Goal: Transaction & Acquisition: Book appointment/travel/reservation

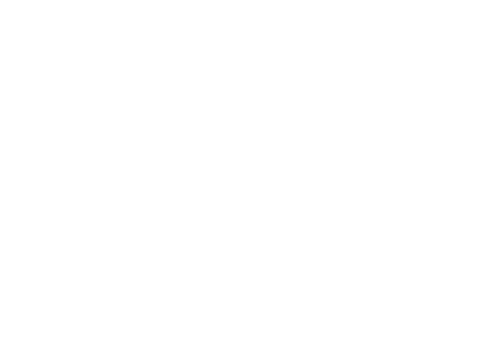
scroll to position [403, 0]
click at [92, 231] on link "Familienhotel finden" at bounding box center [61, 233] width 84 height 19
click at [412, 124] on div at bounding box center [363, 106] width 223 height 126
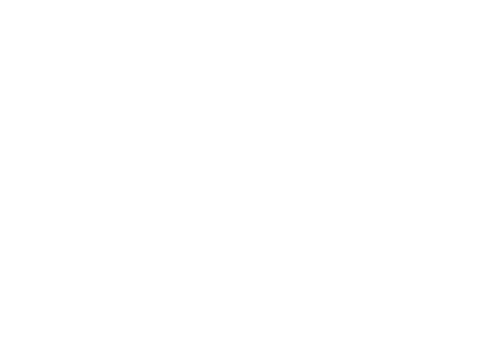
click at [85, 176] on span "www.hotelgutenberg.eu" at bounding box center [62, 173] width 56 height 7
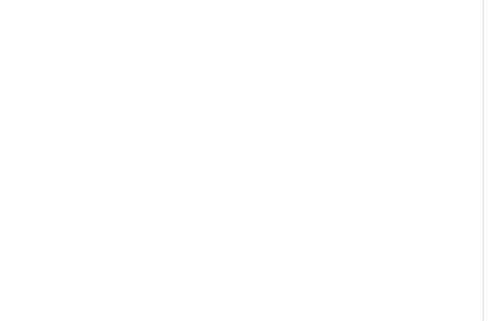
scroll to position [619, 0]
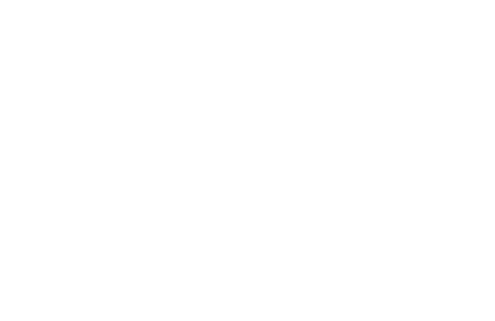
scroll to position [2644, 0]
click at [191, 108] on div at bounding box center [130, 101] width 223 height 126
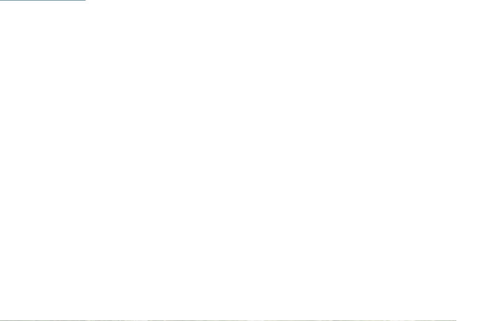
scroll to position [574, 0]
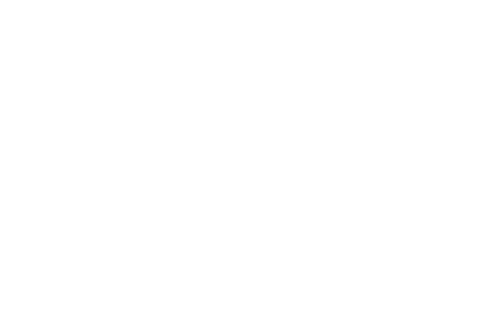
click at [85, 245] on span "[DOMAIN_NAME]" at bounding box center [62, 245] width 56 height 7
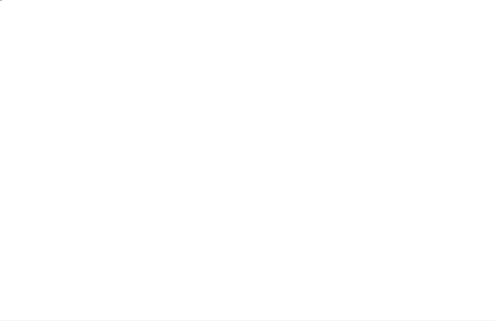
scroll to position [0, 0]
